Goal: Find specific page/section: Find specific page/section

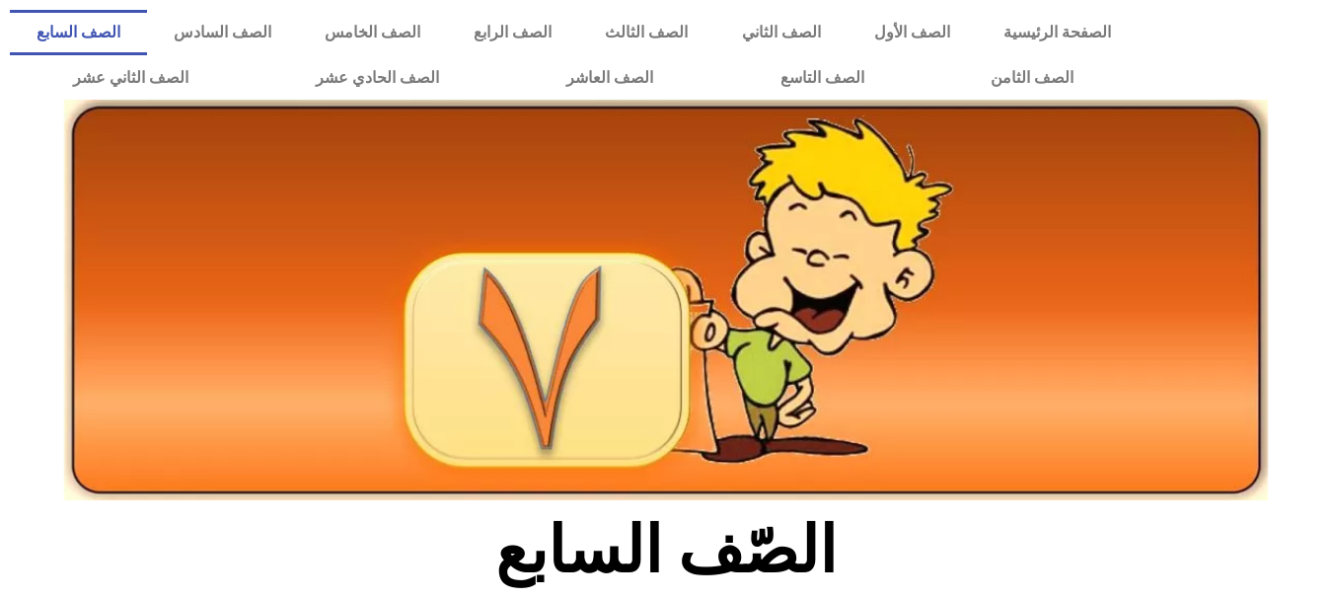
scroll to position [592, 0]
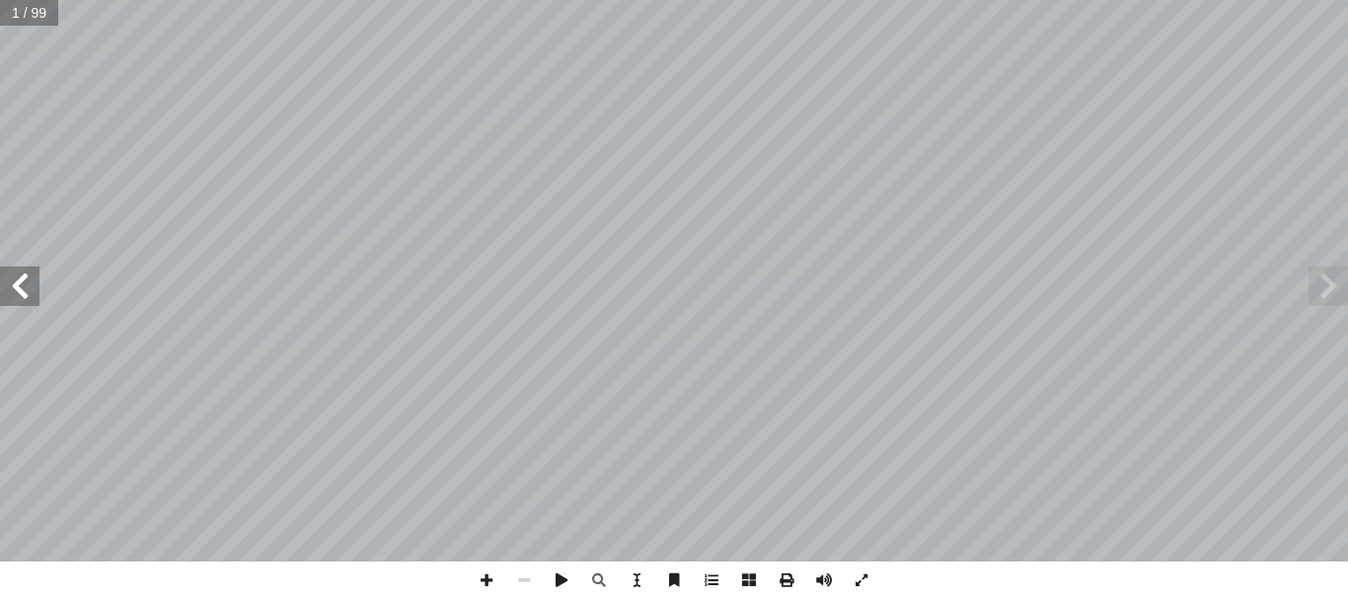
click at [17, 282] on span at bounding box center [19, 285] width 39 height 39
click at [20, 282] on span at bounding box center [19, 285] width 39 height 39
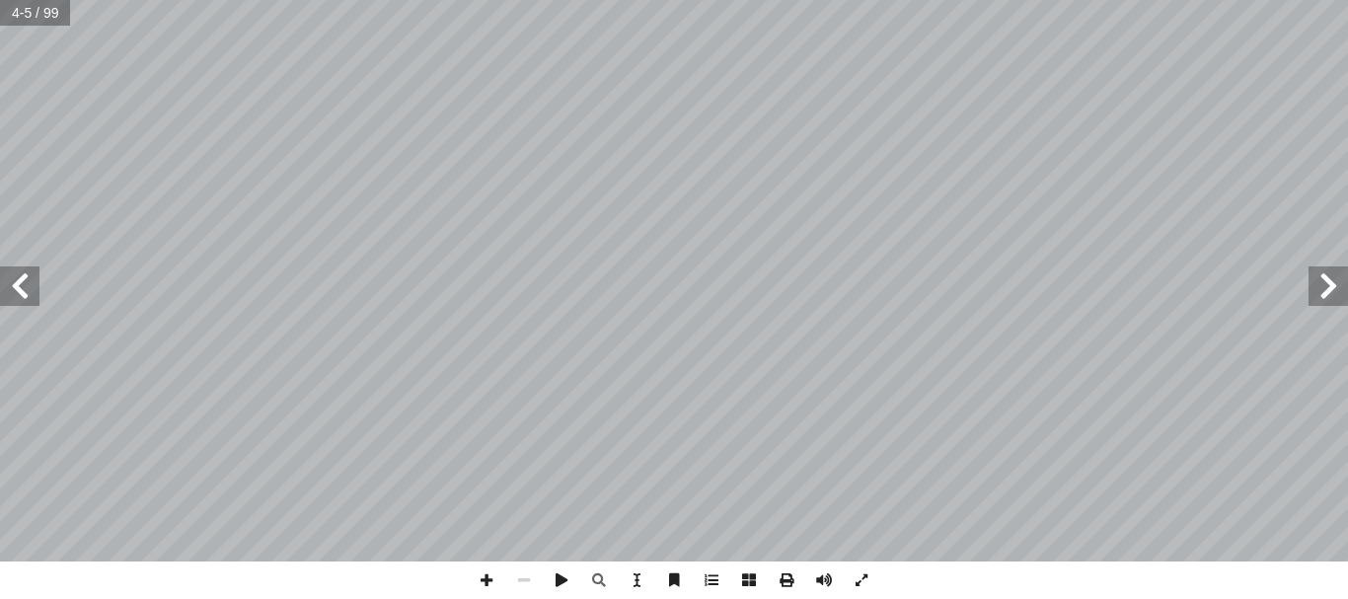
click at [20, 282] on span at bounding box center [19, 285] width 39 height 39
click at [1336, 303] on span at bounding box center [1328, 285] width 39 height 39
click at [1331, 289] on span at bounding box center [1328, 285] width 39 height 39
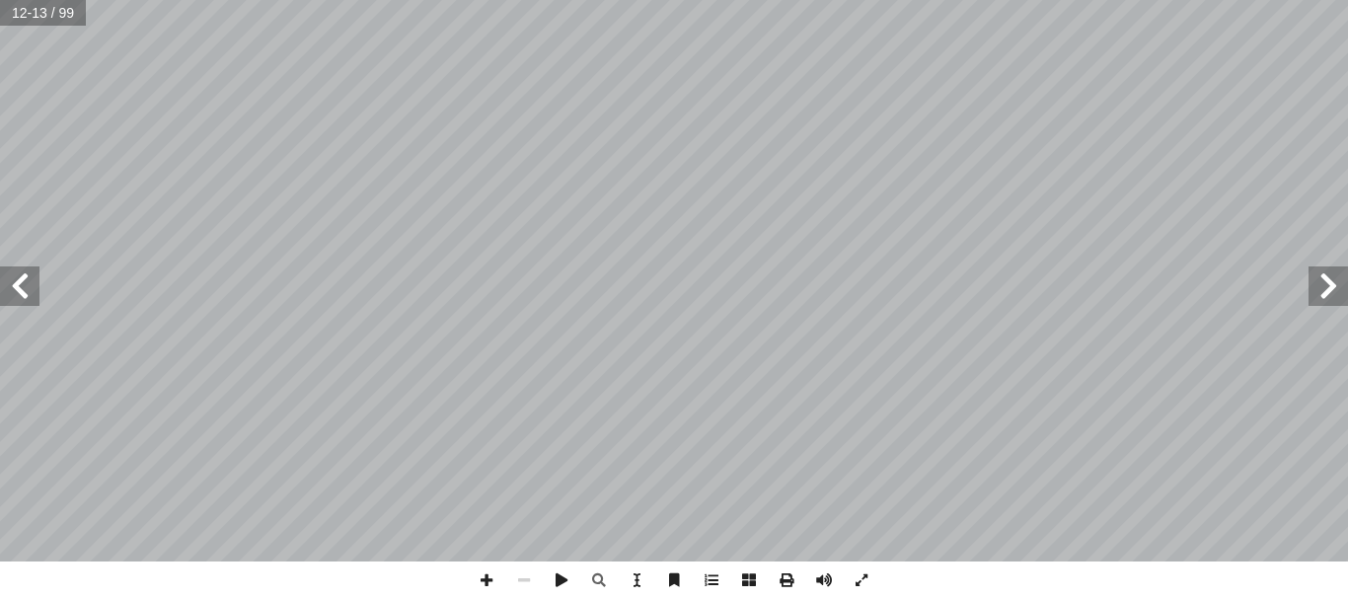
click at [1331, 289] on span at bounding box center [1328, 285] width 39 height 39
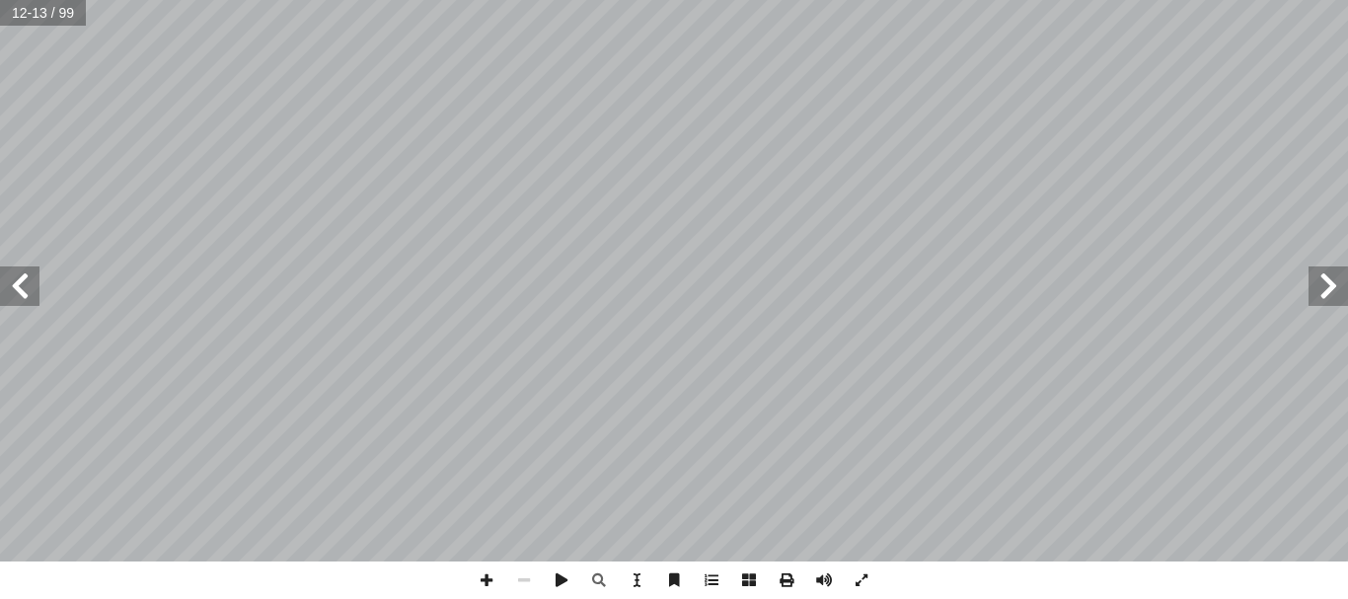
click at [1331, 289] on span at bounding box center [1328, 285] width 39 height 39
click at [18, 274] on span at bounding box center [19, 285] width 39 height 39
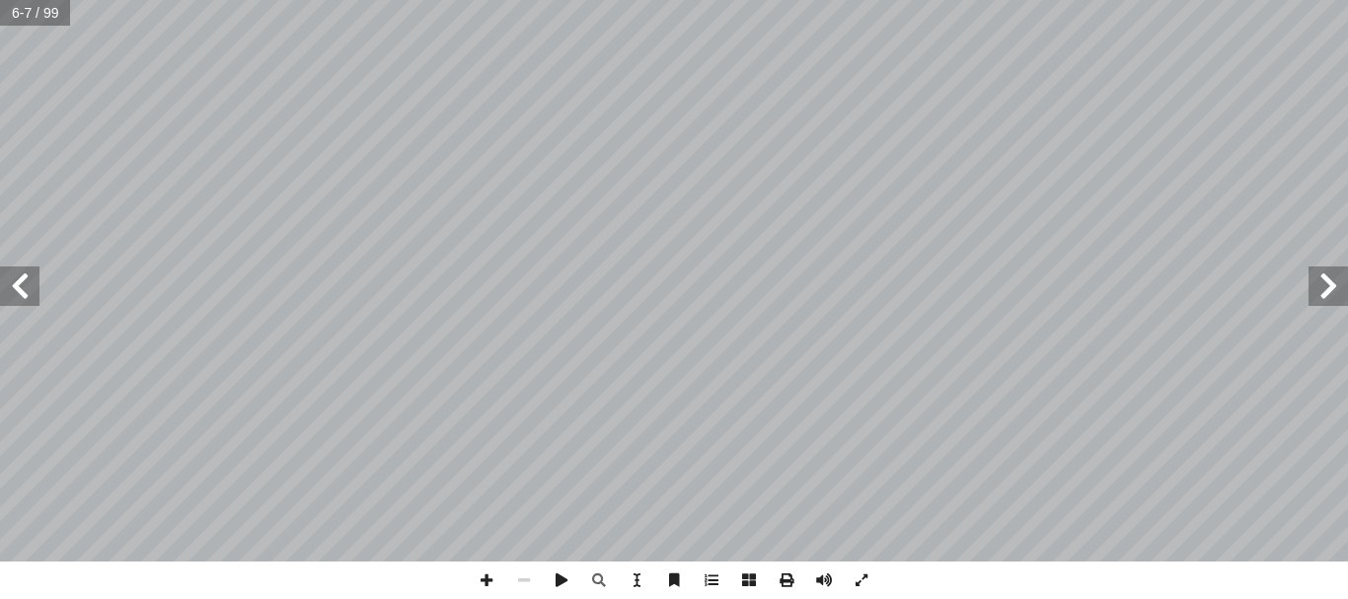
click at [18, 274] on span at bounding box center [19, 285] width 39 height 39
